Goal: Communication & Community: Ask a question

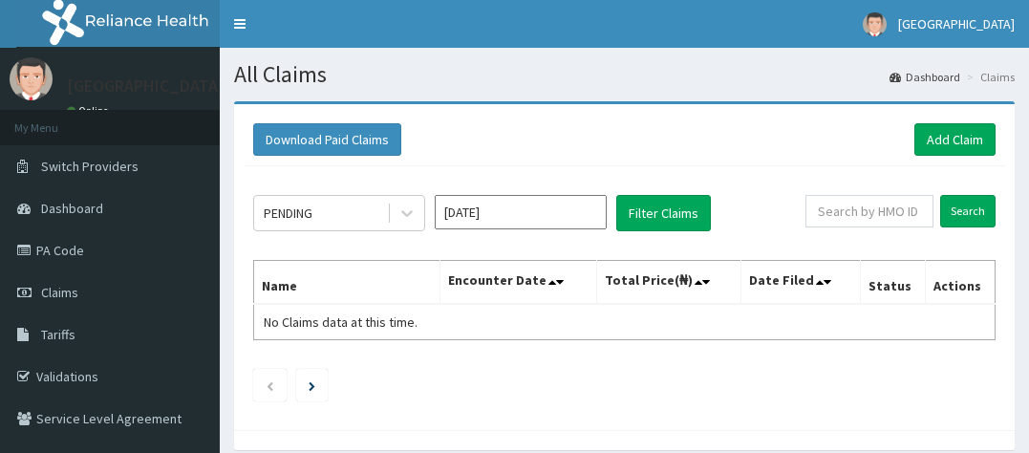
click at [492, 212] on input "[DATE]" at bounding box center [521, 212] width 172 height 34
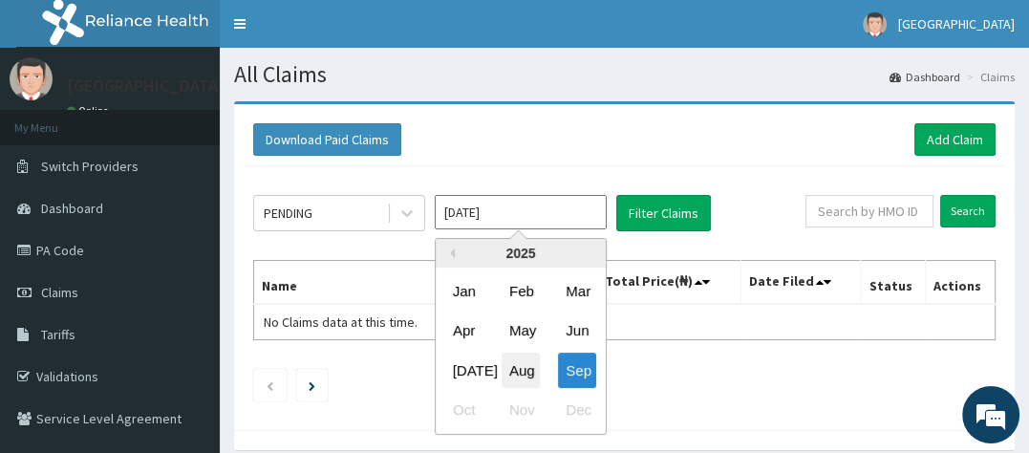
click at [535, 376] on div "Aug" at bounding box center [521, 370] width 38 height 35
type input "[DATE]"
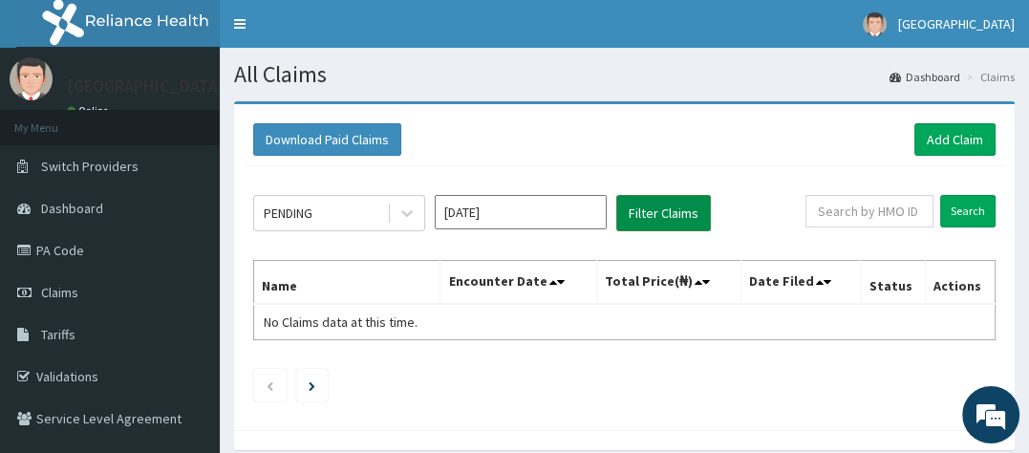
click at [673, 206] on button "Filter Claims" at bounding box center [663, 213] width 95 height 36
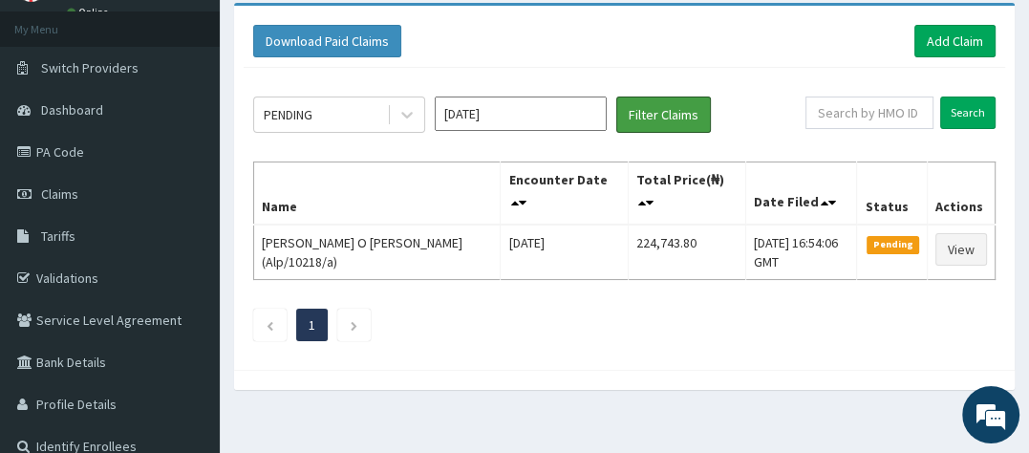
scroll to position [99, 0]
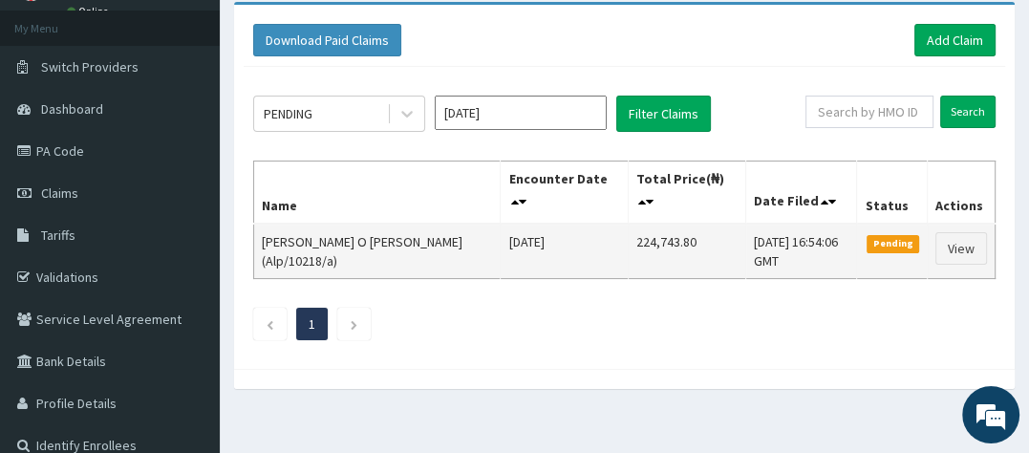
click at [883, 239] on span "Pending" at bounding box center [893, 243] width 53 height 17
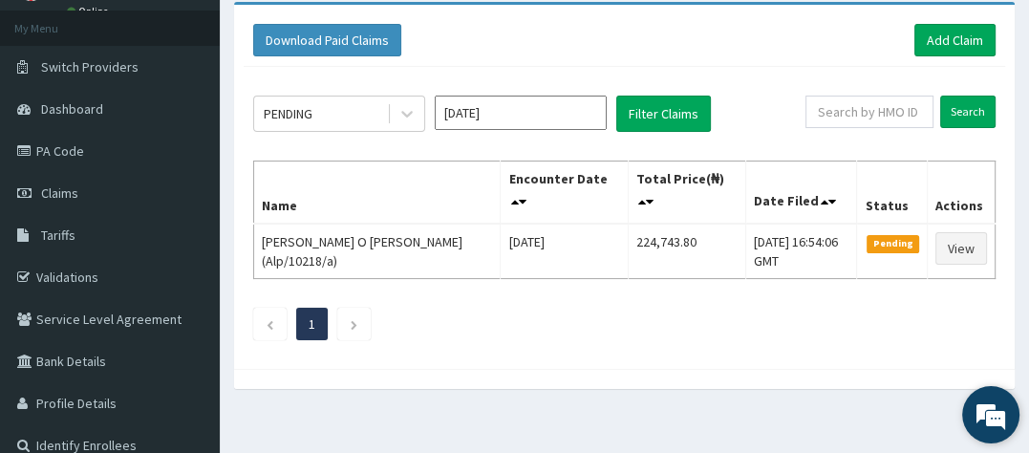
click at [989, 406] on em at bounding box center [991, 415] width 52 height 52
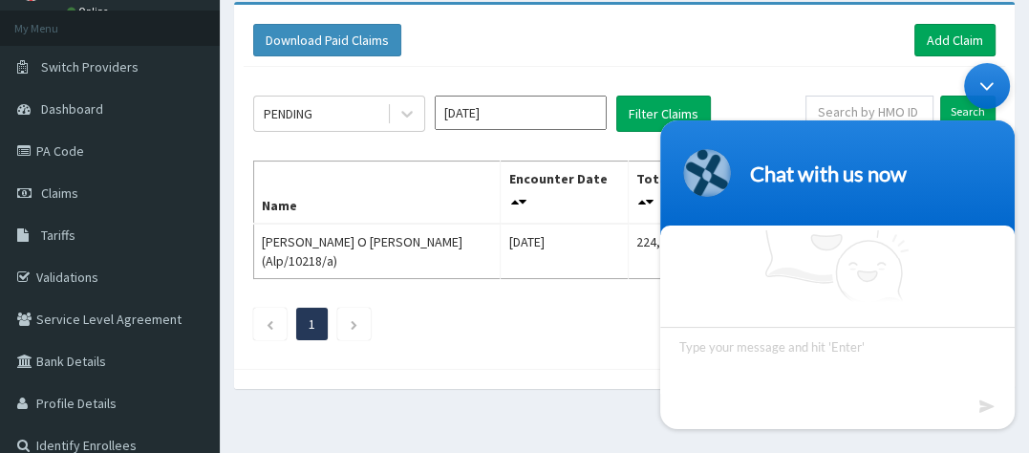
scroll to position [61, 0]
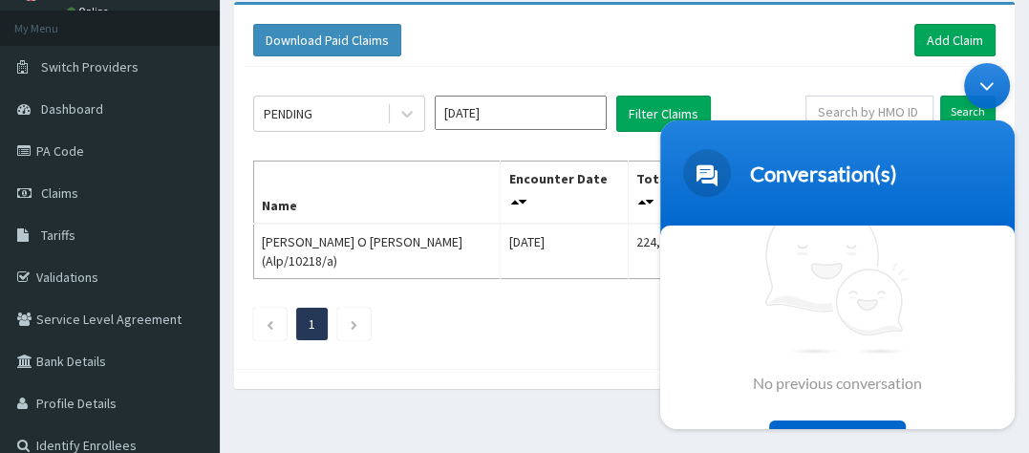
click at [667, 303] on div "No previous conversation Chat Now" at bounding box center [837, 327] width 354 height 204
click at [609, 316] on ul "1" at bounding box center [624, 324] width 742 height 32
click at [946, 181] on div "Conversation(s)" at bounding box center [861, 174] width 222 height 26
click at [703, 181] on span at bounding box center [707, 173] width 48 height 48
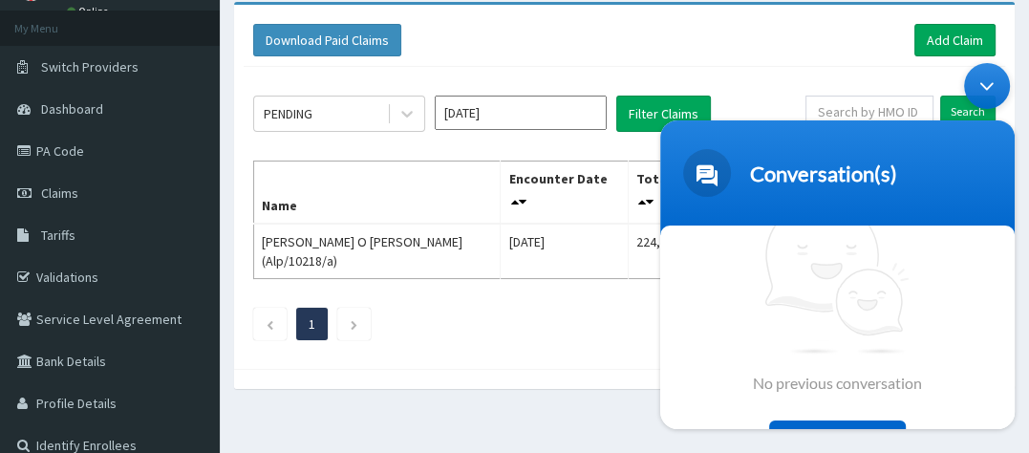
click at [703, 181] on span at bounding box center [707, 173] width 48 height 48
click at [983, 79] on div "Minimize live chat window" at bounding box center [987, 86] width 46 height 46
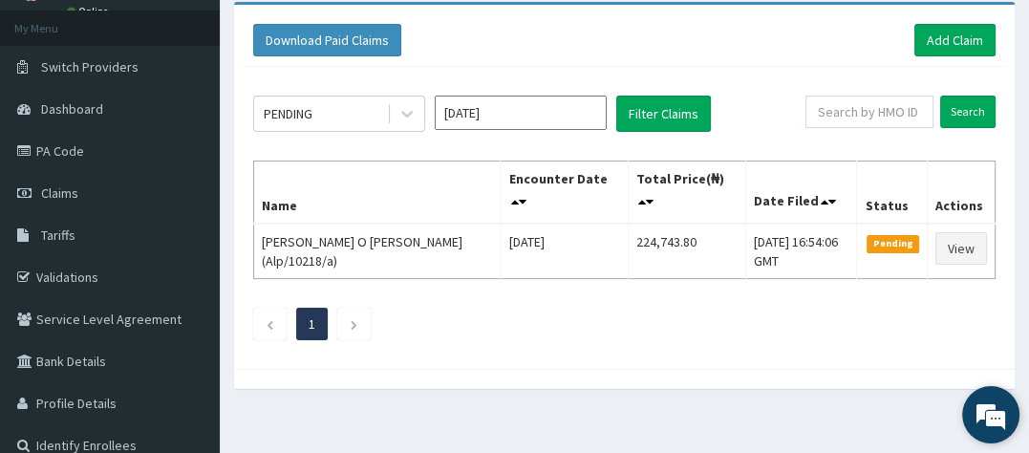
click at [991, 418] on em at bounding box center [991, 415] width 52 height 52
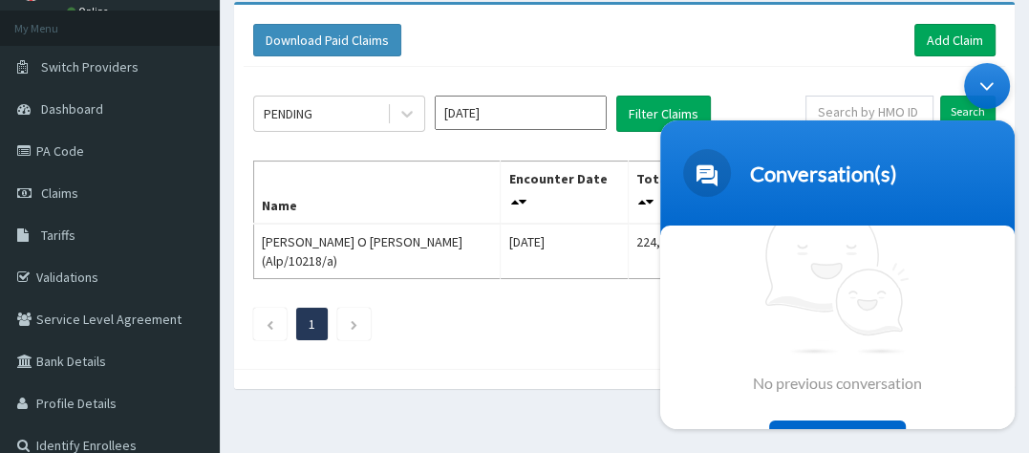
click at [895, 424] on div "Chat Now" at bounding box center [837, 438] width 137 height 36
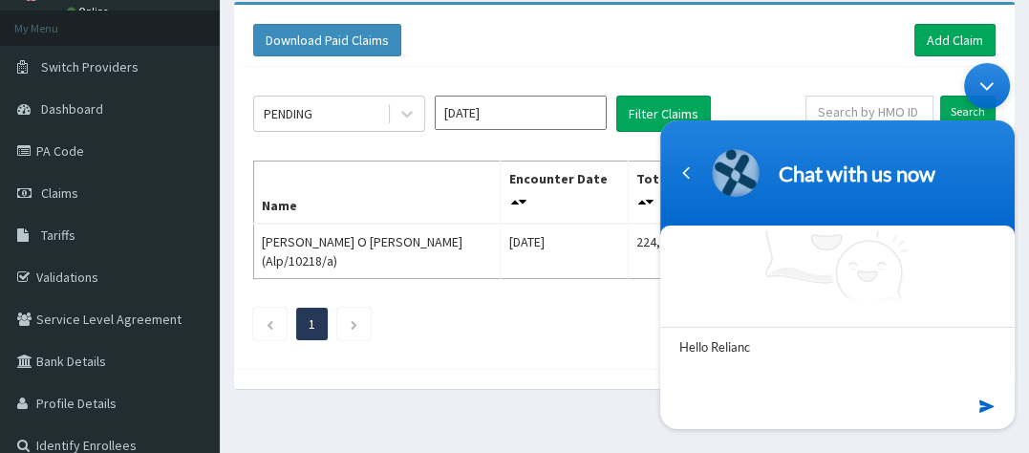
type textarea "Hello Reliance"
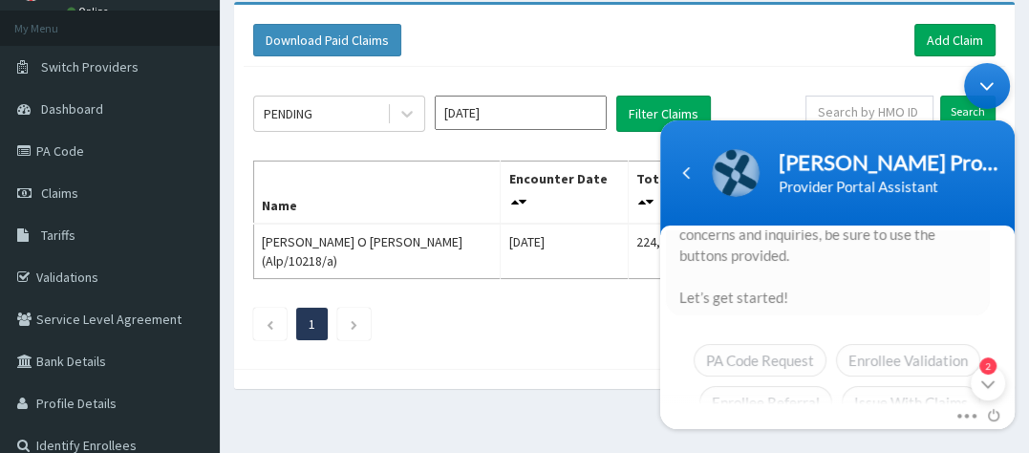
scroll to position [0, 0]
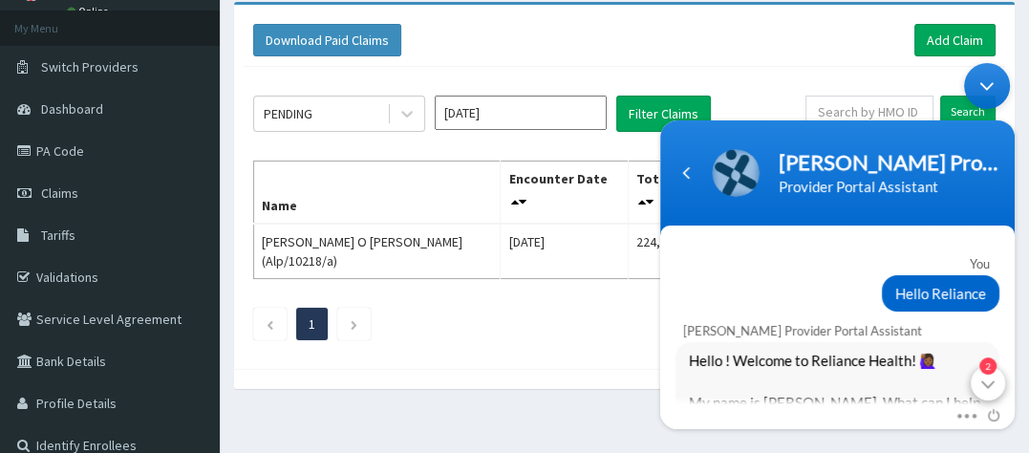
click at [991, 385] on div "2" at bounding box center [988, 383] width 34 height 34
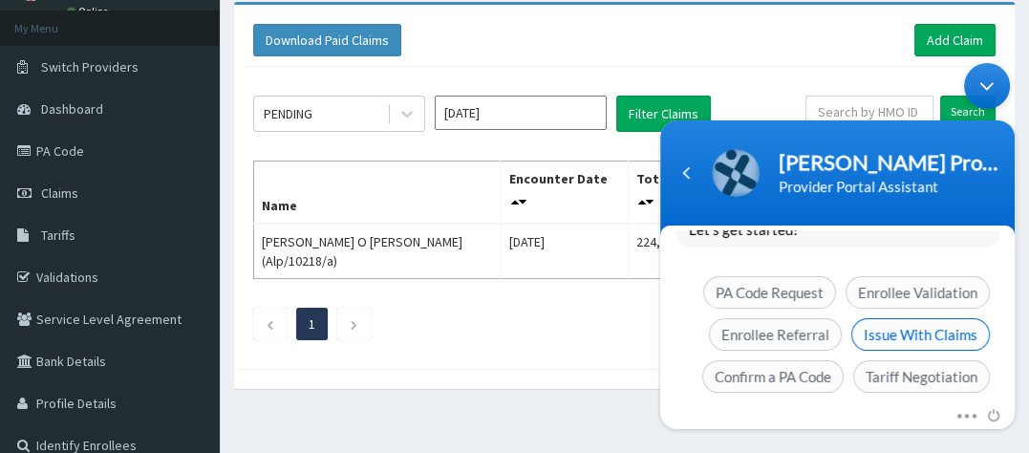
click at [901, 318] on span "Issue With Claims" at bounding box center [920, 334] width 139 height 32
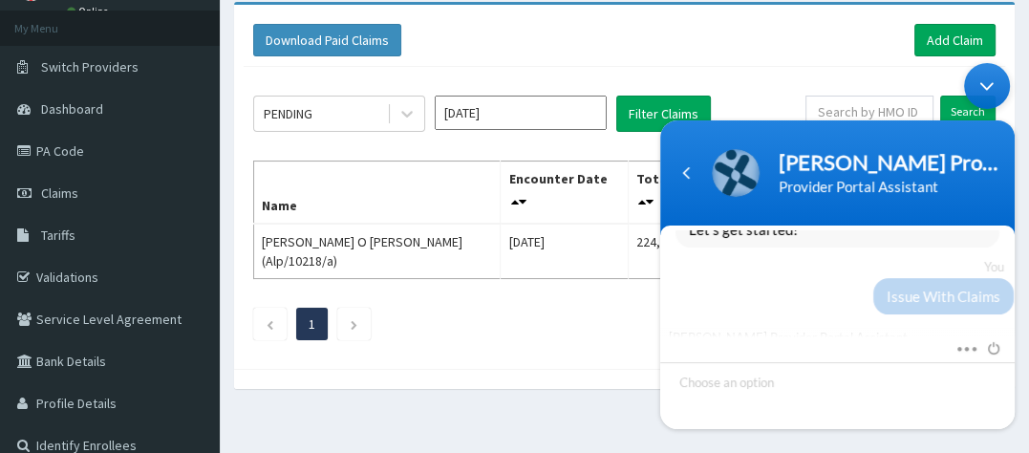
scroll to position [334, 0]
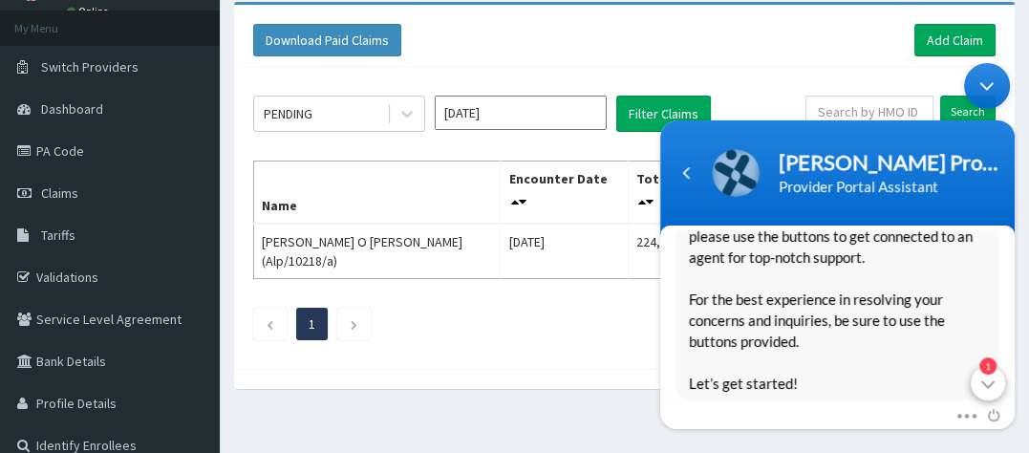
click at [993, 387] on div "1" at bounding box center [988, 383] width 34 height 34
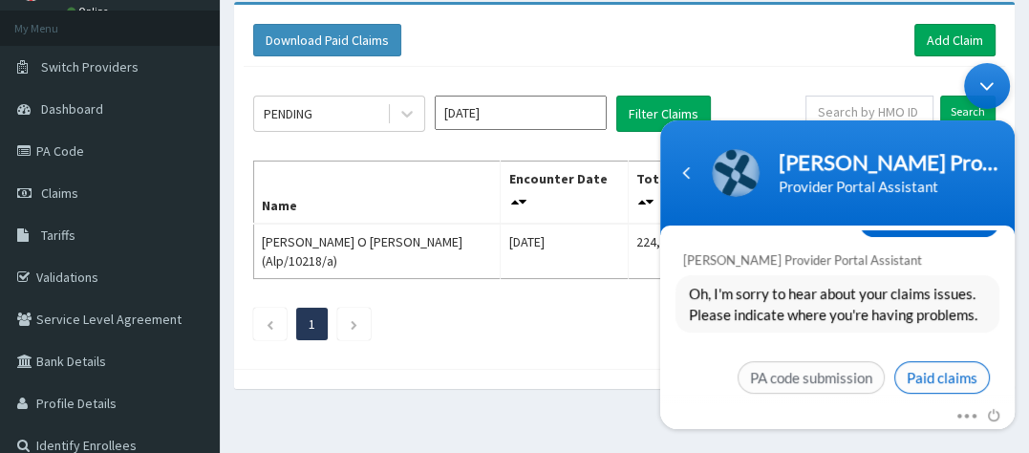
click at [922, 361] on span "Paid claims" at bounding box center [942, 377] width 96 height 32
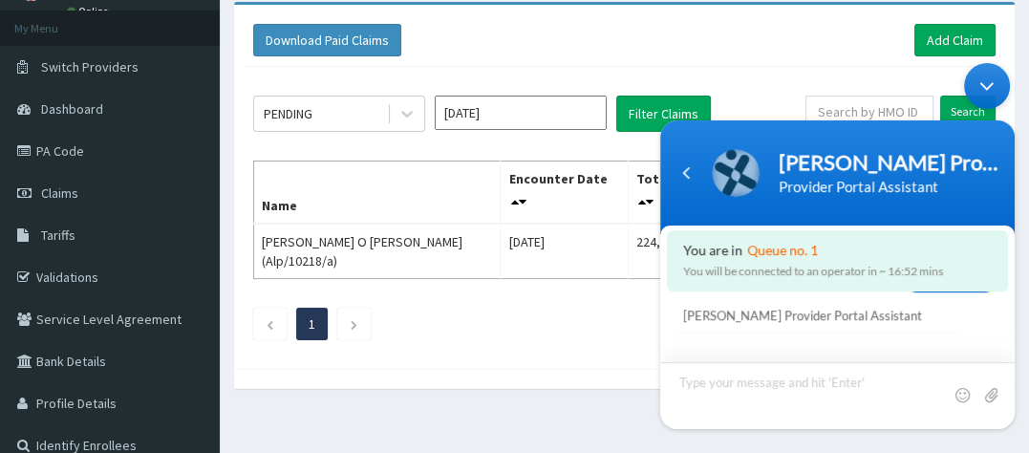
scroll to position [879, 0]
click at [802, 325] on span "Please leave us a message" at bounding box center [840, 335] width 313 height 21
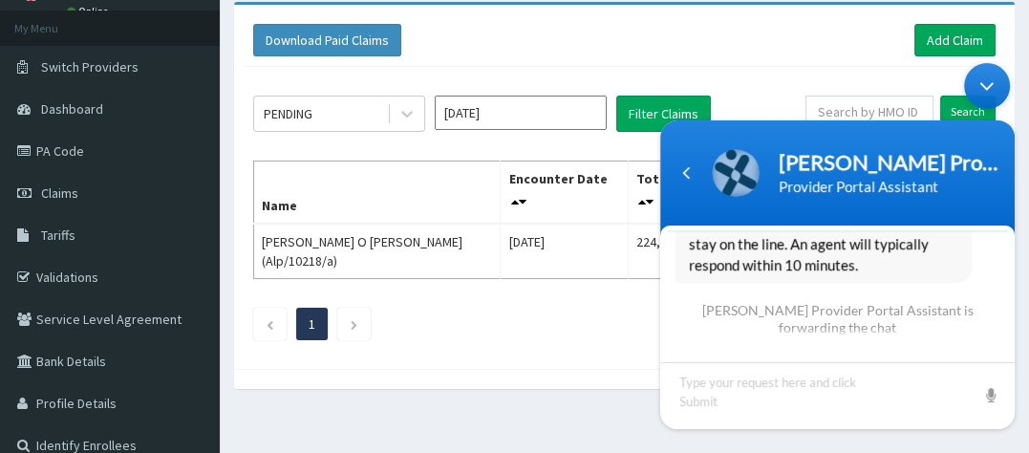
scroll to position [852, 0]
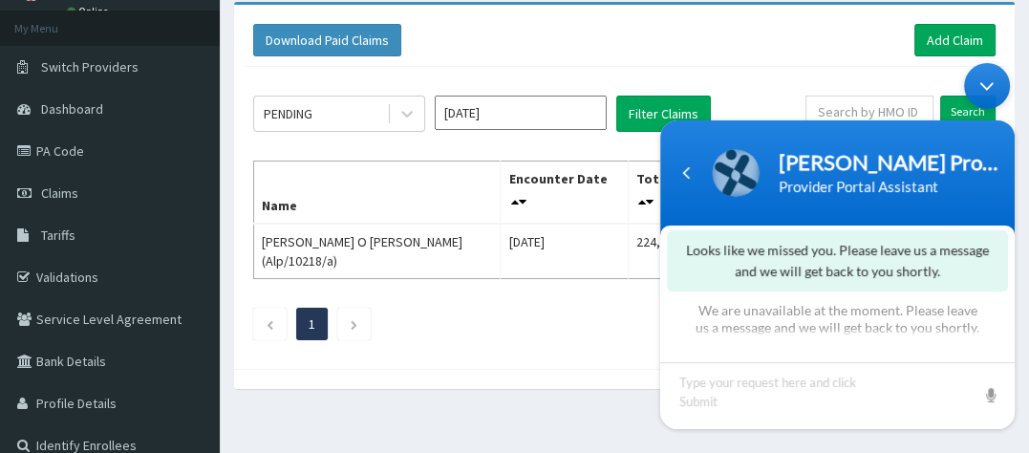
click at [830, 344] on div at bounding box center [837, 383] width 354 height 92
click at [857, 379] on textarea "Type your message and hit 'Enter'" at bounding box center [837, 395] width 354 height 67
drag, startPoint x: 1012, startPoint y: 328, endPoint x: 1012, endPoint y: 364, distance: 36.3
click at [1012, 364] on div at bounding box center [837, 383] width 354 height 92
click at [1012, 350] on div at bounding box center [837, 383] width 354 height 92
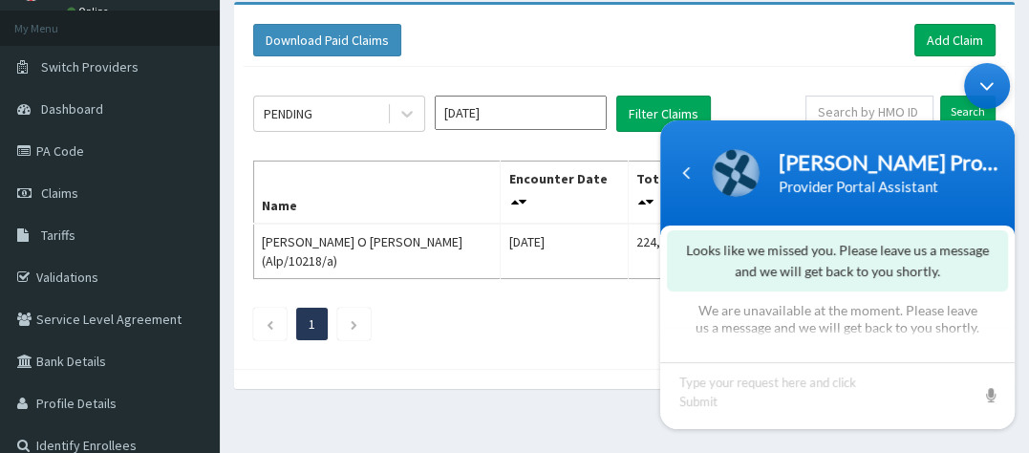
click at [1012, 350] on div at bounding box center [837, 383] width 354 height 92
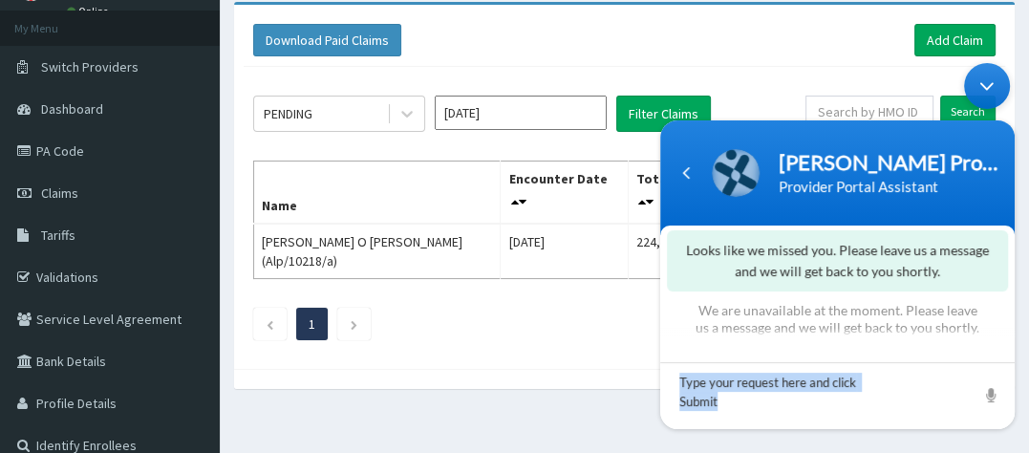
drag, startPoint x: 1012, startPoint y: 350, endPoint x: 1012, endPoint y: 332, distance: 18.2
click at [1012, 337] on div at bounding box center [837, 383] width 354 height 92
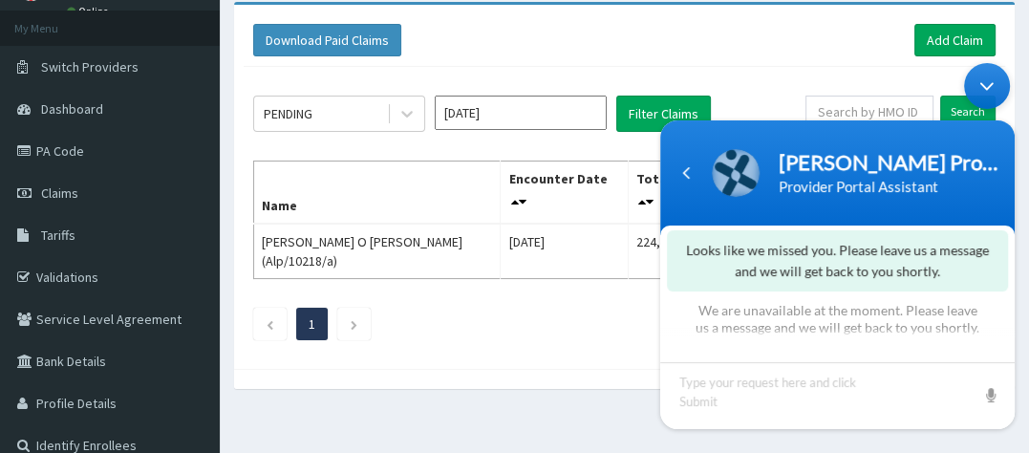
click at [1012, 337] on div at bounding box center [837, 383] width 354 height 92
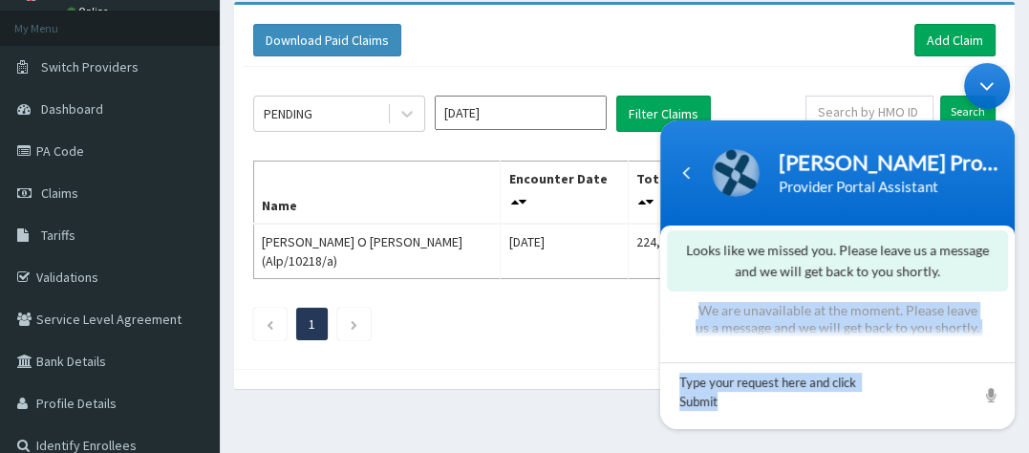
click at [1012, 322] on section "Looks like we missed you. Please leave us a message and we will get back to you…" at bounding box center [837, 327] width 354 height 204
click at [680, 176] on div "Navigation go back" at bounding box center [686, 173] width 29 height 29
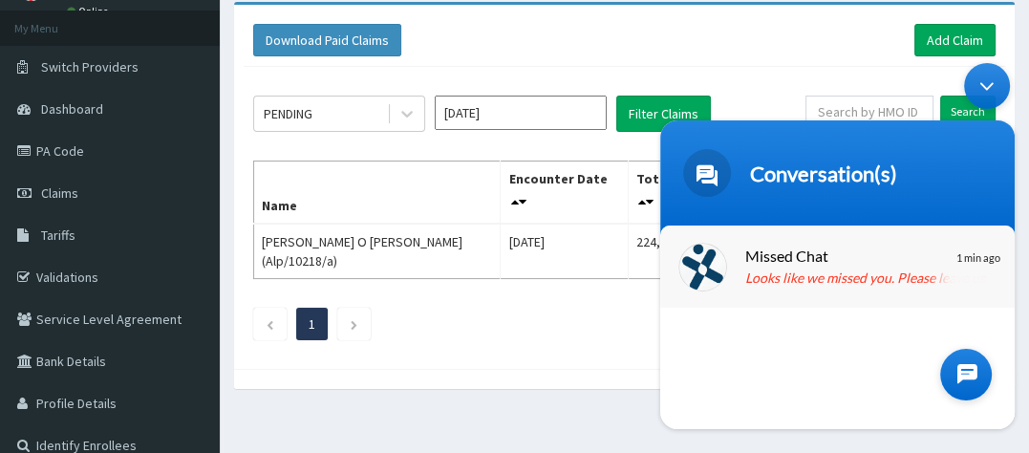
click at [933, 281] on p "Looks like we missed you. Please leave us a message." at bounding box center [865, 279] width 241 height 22
click at [651, 54] on div "Looks like we missed you. Please leave us a message and we will get back to you…" at bounding box center [651, 54] width 0 height 0
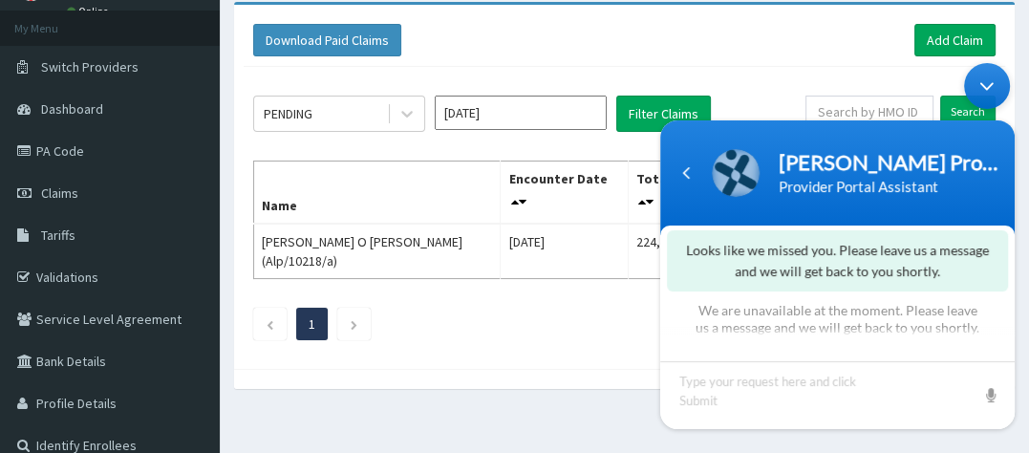
click at [1008, 336] on div at bounding box center [837, 382] width 354 height 93
click at [1011, 336] on div at bounding box center [837, 382] width 354 height 93
click at [955, 302] on div "We are unavailable at the moment. Please leave us a message and we will get bac…" at bounding box center [838, 319] width 288 height 34
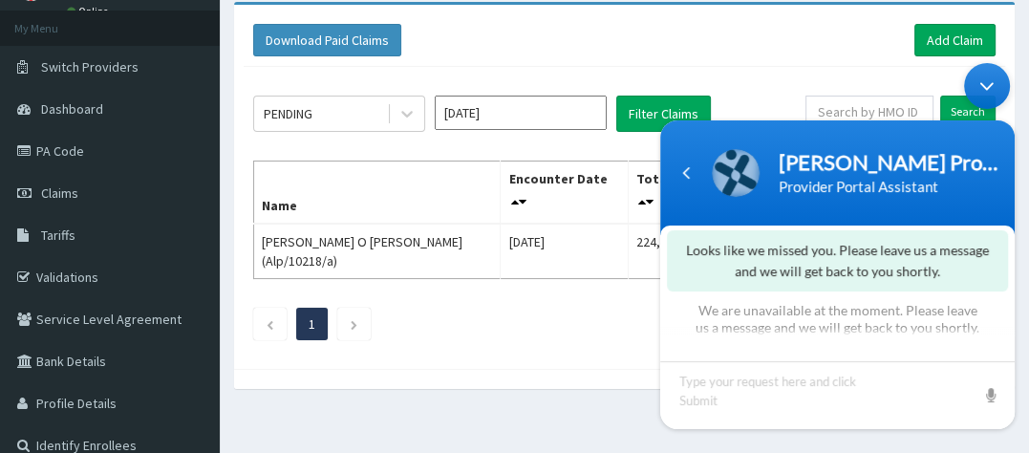
click at [744, 336] on div at bounding box center [837, 382] width 354 height 93
click at [715, 307] on div "We are unavailable at the moment. Please leave us a message and we will get bac…" at bounding box center [838, 319] width 288 height 34
click at [710, 277] on div "Looks like we missed you. Please leave us a message and we will get back to you…" at bounding box center [837, 260] width 341 height 61
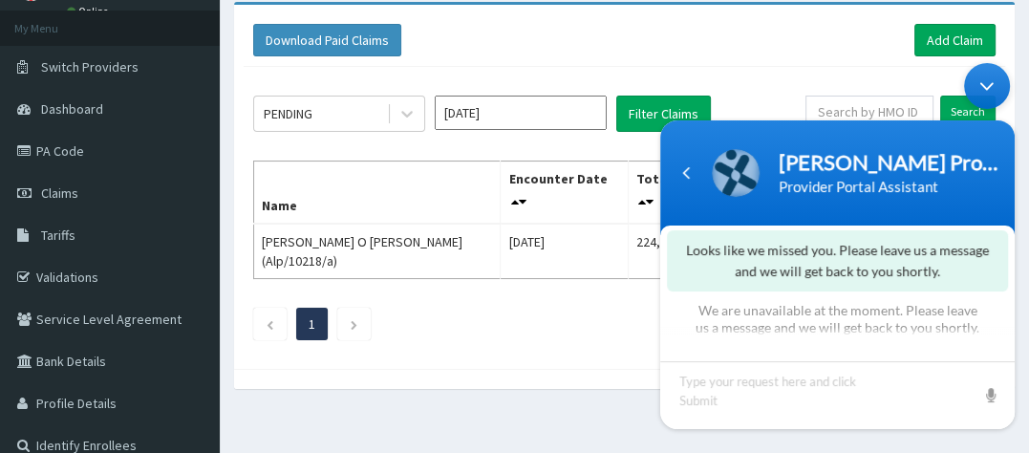
click at [710, 277] on div "Looks like we missed you. Please leave us a message and we will get back to you…" at bounding box center [837, 260] width 341 height 61
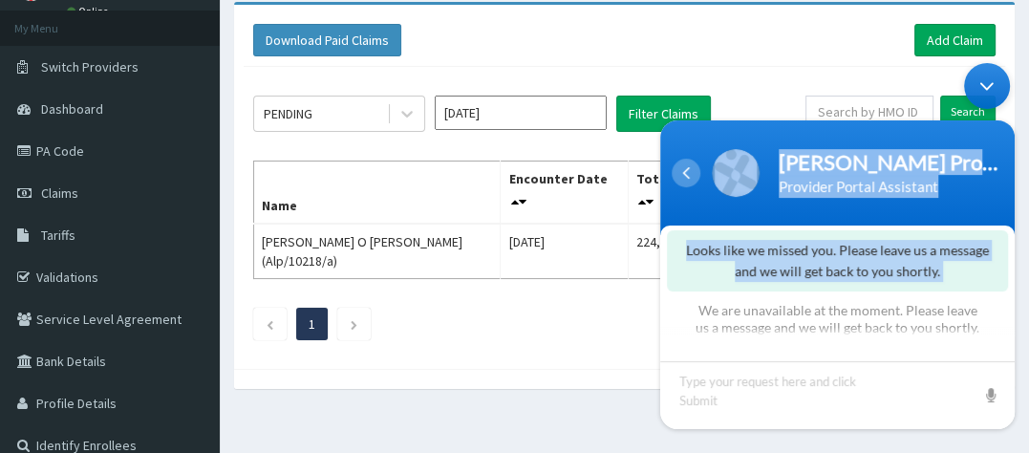
drag, startPoint x: 710, startPoint y: 277, endPoint x: 686, endPoint y: 177, distance: 103.1
click at [686, 177] on section "Naomi Provider Portal Assistant Provider Portal Assistant Looks like we missed …" at bounding box center [837, 274] width 354 height 309
click at [686, 177] on div "Navigation go back" at bounding box center [686, 173] width 29 height 29
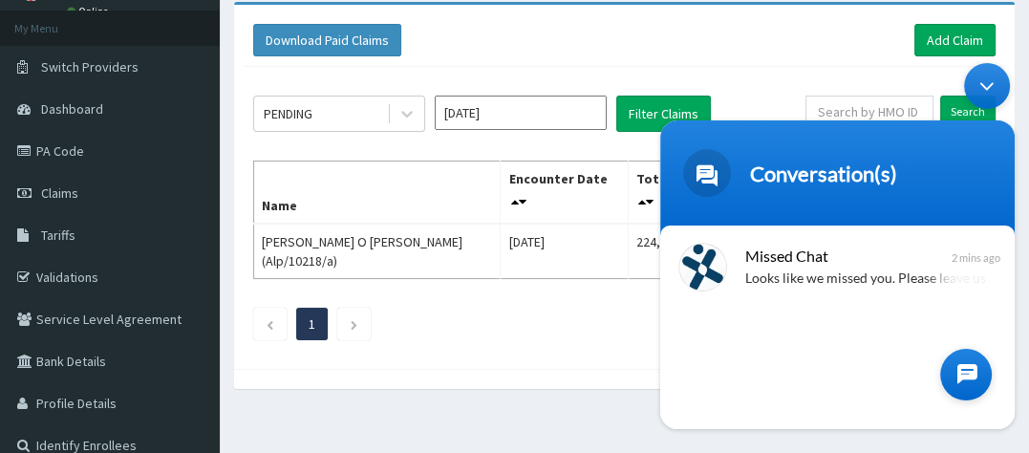
click at [968, 374] on div at bounding box center [966, 375] width 52 height 52
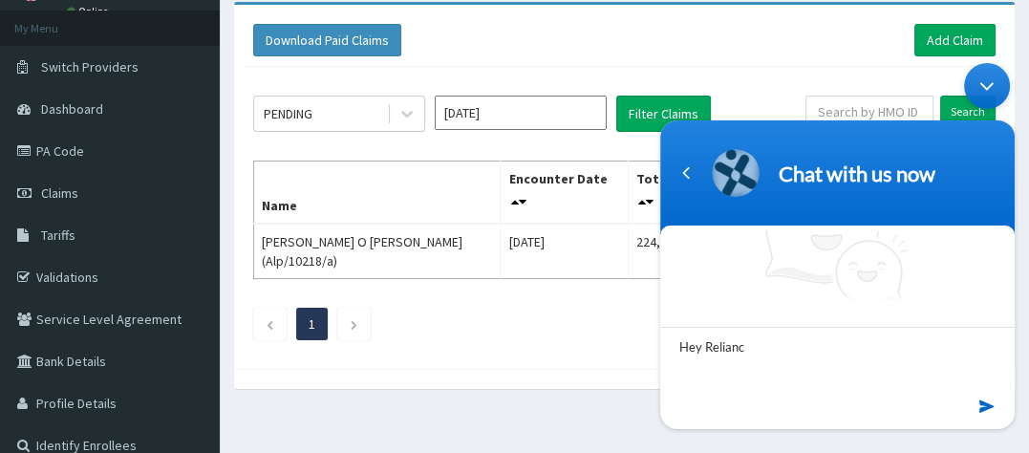
type textarea "Hey Reliance"
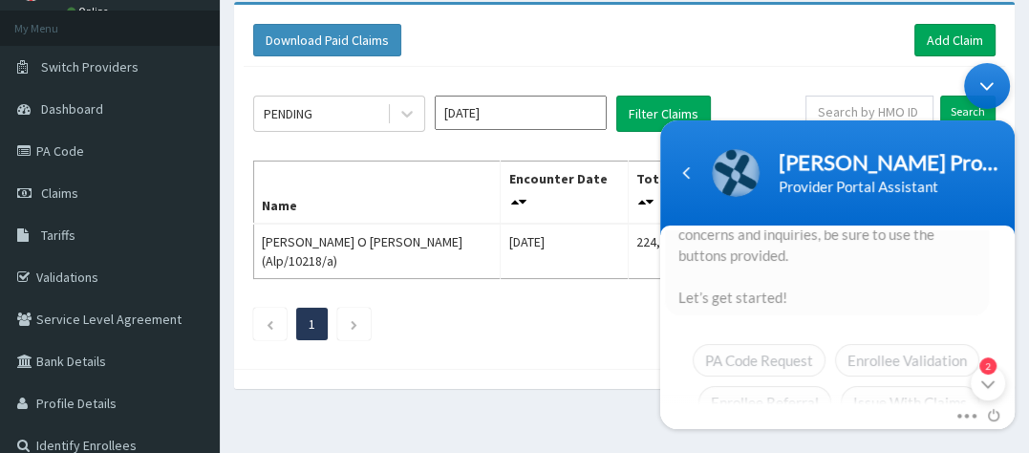
scroll to position [0, 0]
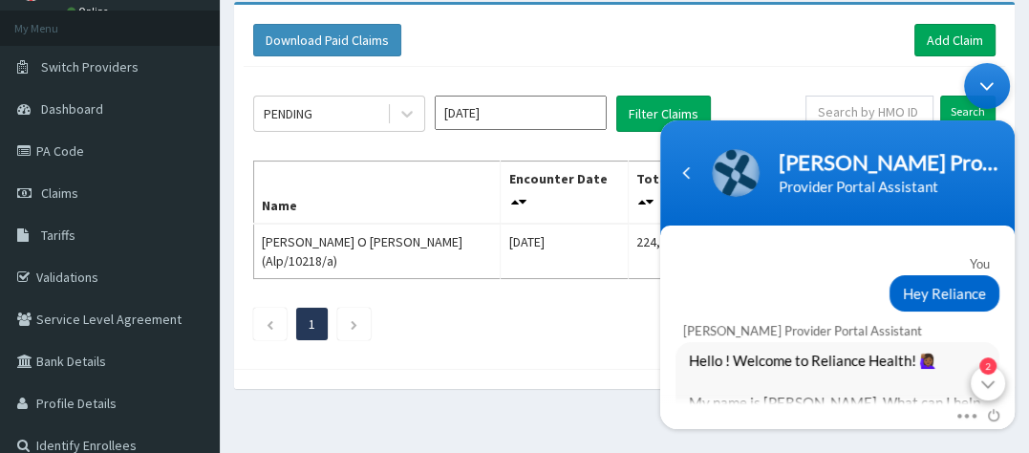
click at [979, 379] on div "2" at bounding box center [988, 383] width 34 height 34
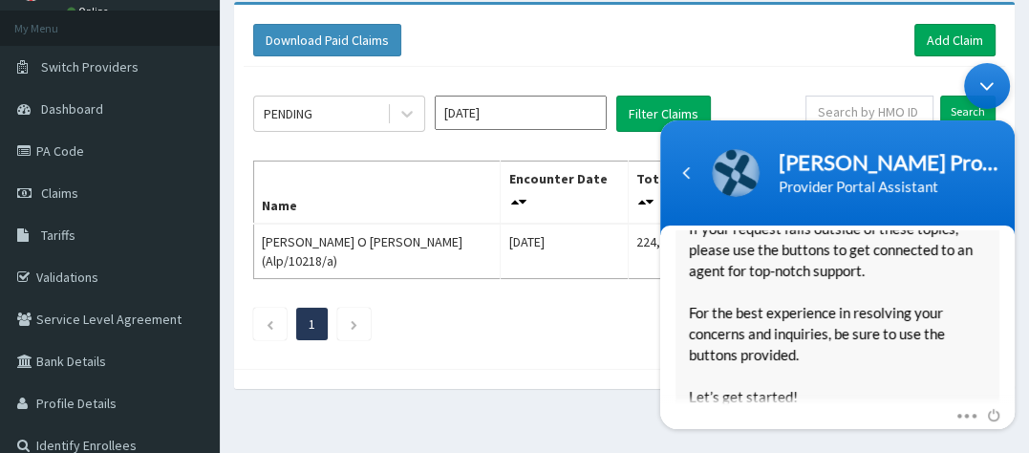
scroll to position [488, 0]
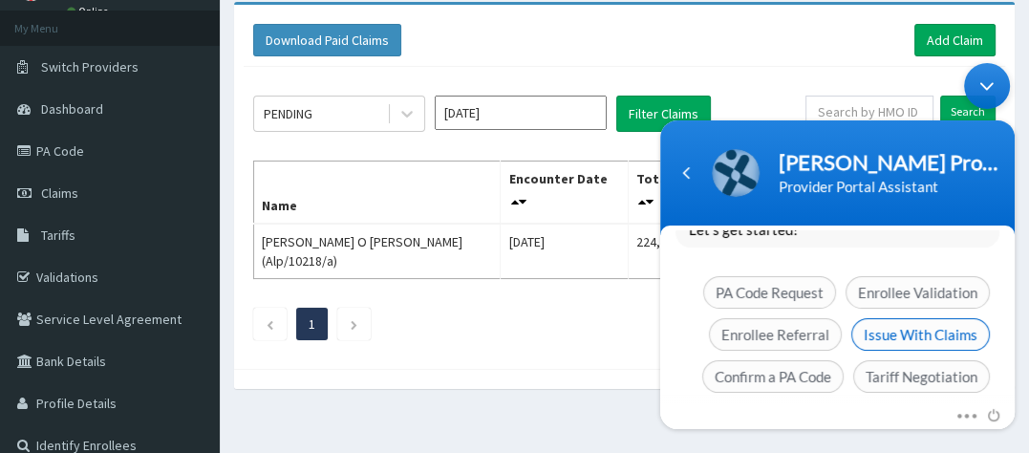
click at [895, 318] on span "Issue With Claims" at bounding box center [920, 334] width 139 height 32
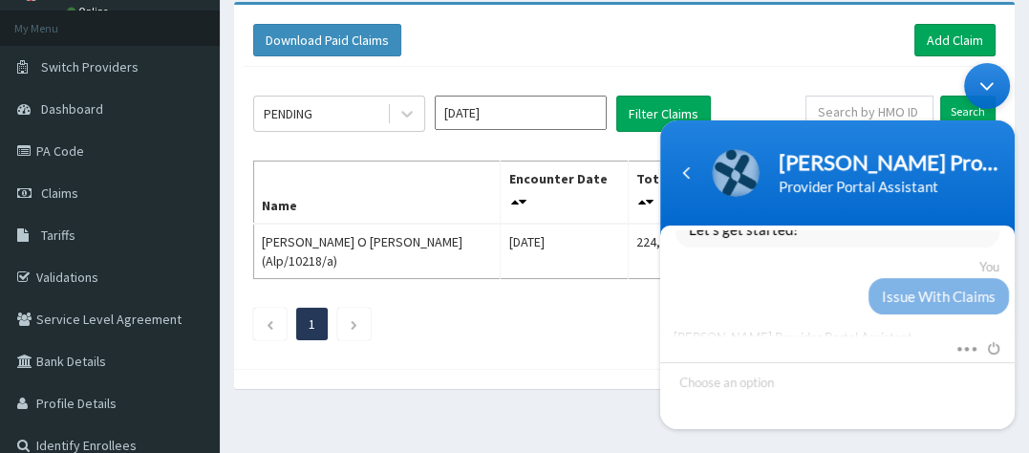
scroll to position [334, 0]
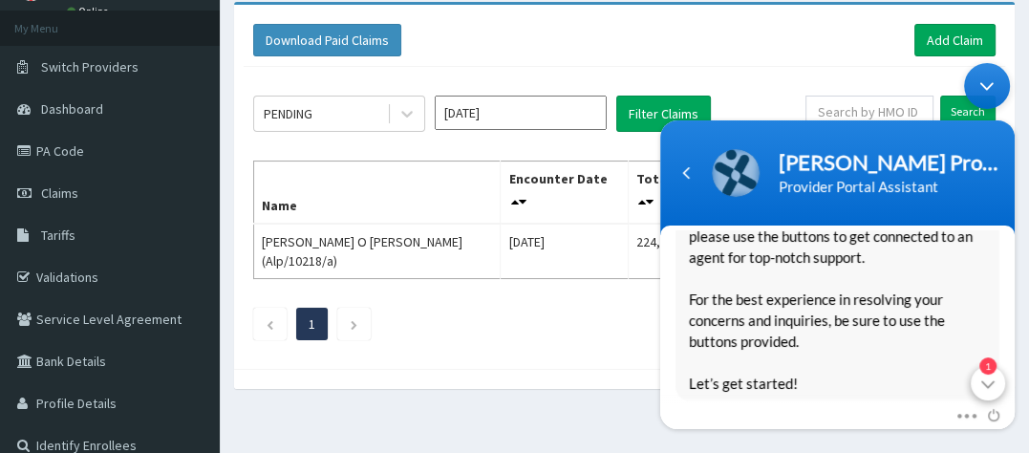
click at [995, 384] on div "1" at bounding box center [988, 383] width 34 height 34
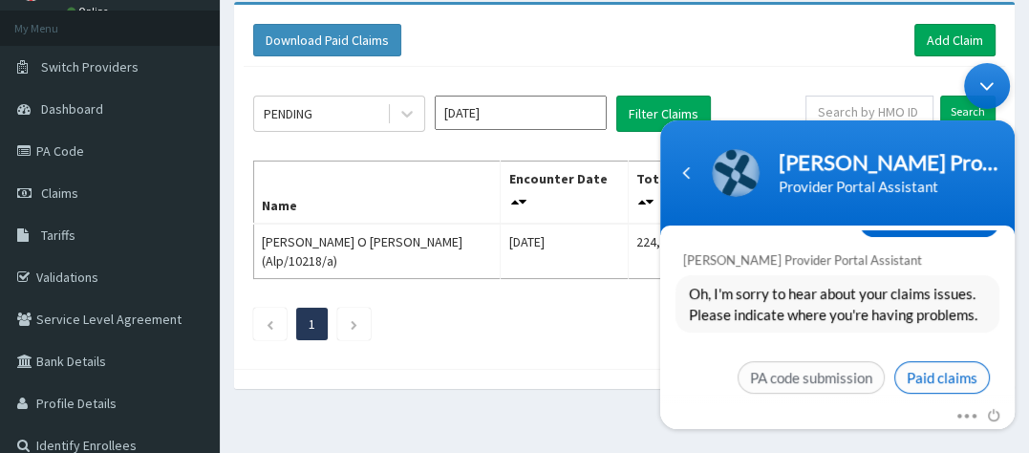
click at [912, 361] on span "Paid claims" at bounding box center [942, 377] width 96 height 32
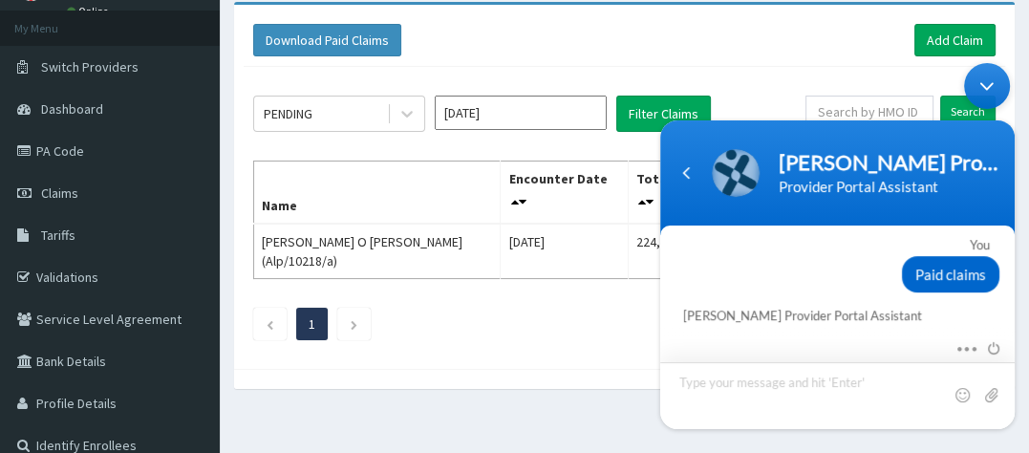
scroll to position [879, 0]
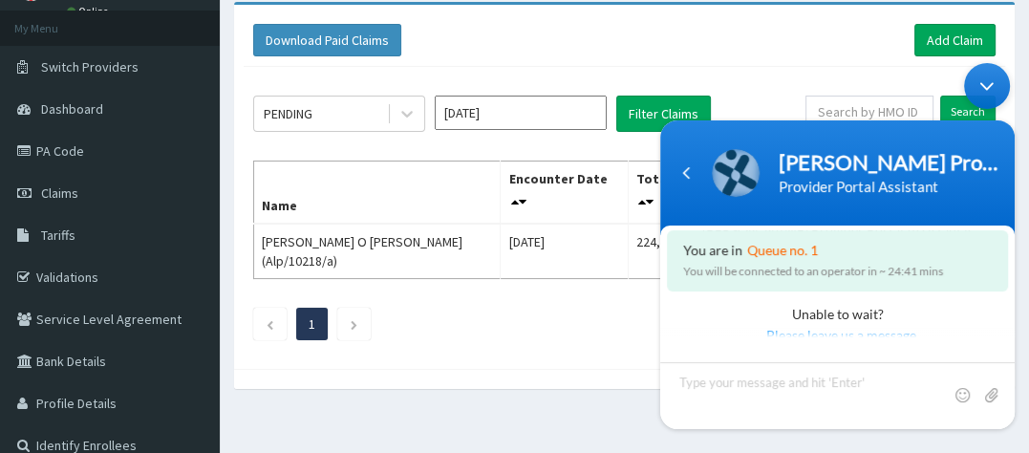
click at [1013, 326] on section "You are in Queue no. 1 You will be connected to an operator in ~ 24:41 mins You…" at bounding box center [837, 327] width 354 height 204
click at [985, 86] on div "Minimize live chat window" at bounding box center [987, 86] width 46 height 46
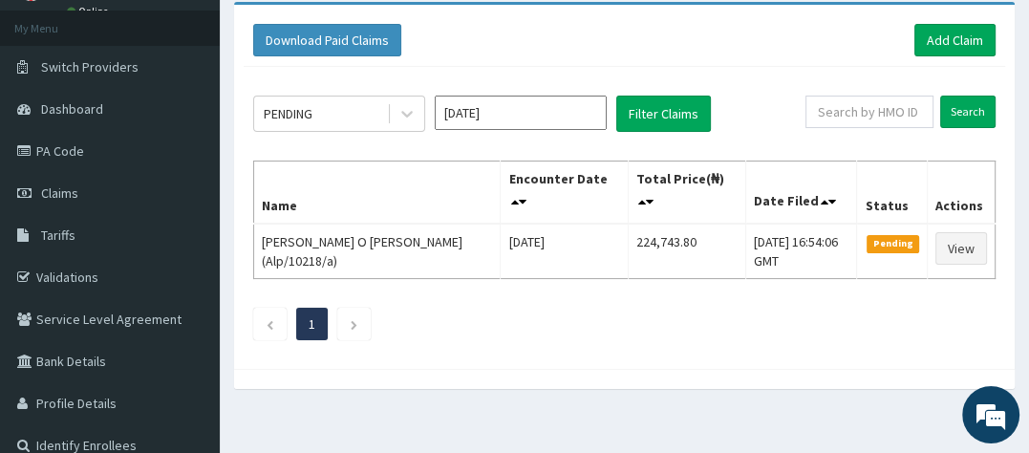
click at [985, 86] on div "PENDING Aug 2025 Filter Claims Search Name Encounter Date Total Price(₦) Date F…" at bounding box center [625, 213] width 762 height 292
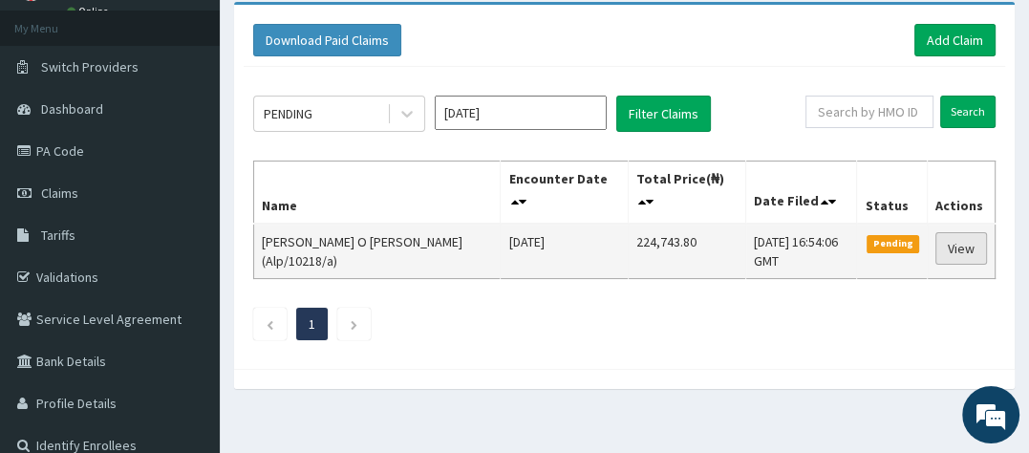
click at [971, 239] on link "View" at bounding box center [961, 248] width 52 height 32
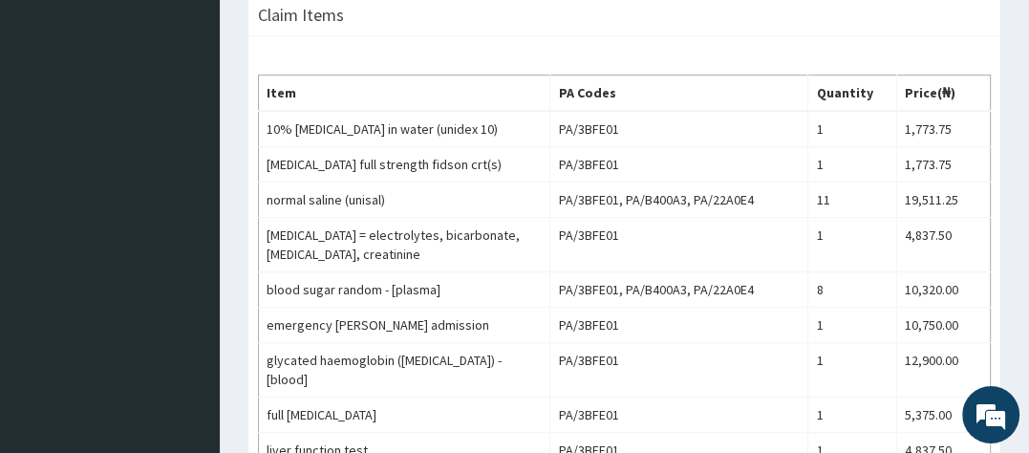
scroll to position [527, 0]
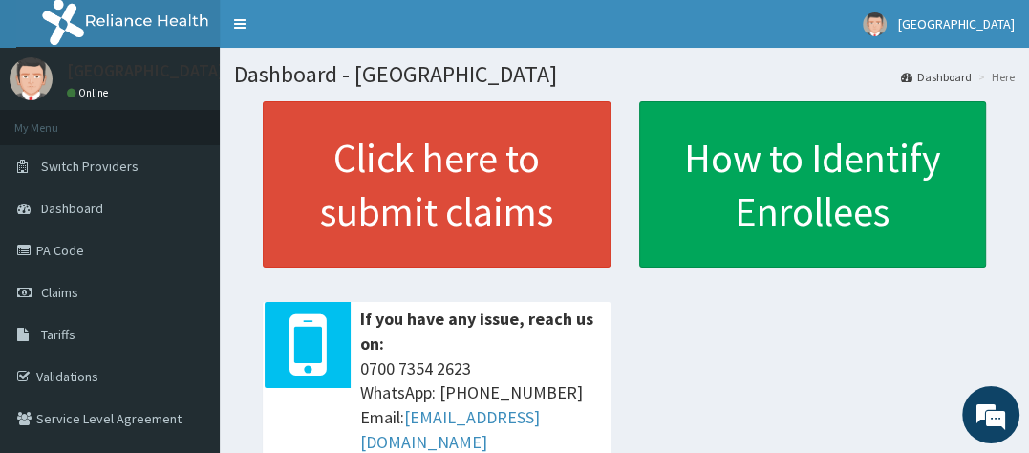
scroll to position [984, 0]
